Goal: Subscribe to service/newsletter

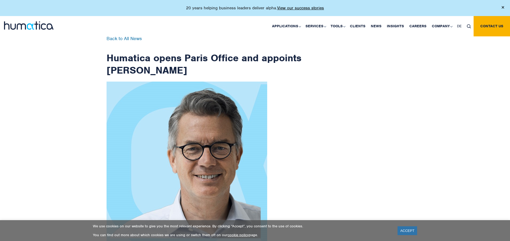
scroll to position [855, 0]
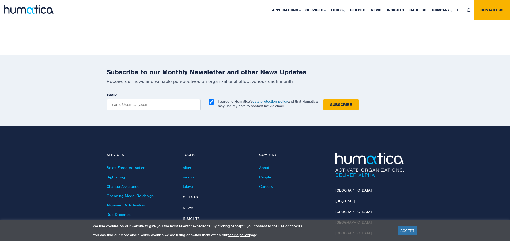
checkbox input "true"
type input "[EMAIL_ADDRESS][DOMAIN_NAME]"
click at [324, 99] on input "Subscribe" at bounding box center [341, 105] width 35 height 12
